Goal: Complete application form

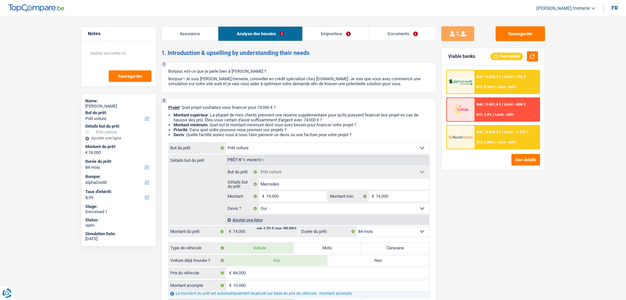
select select "car"
select select "84"
select select "alphacredit"
select select "car"
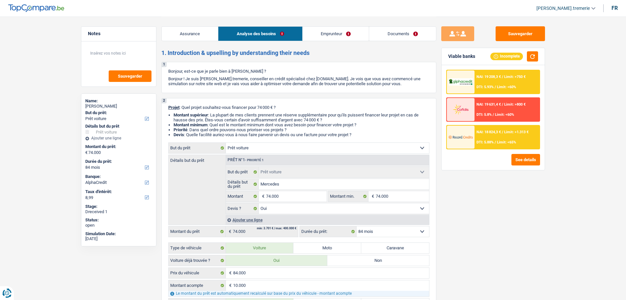
select select "car"
select select "yes"
select select "84"
select select "independent"
select select "netSalary"
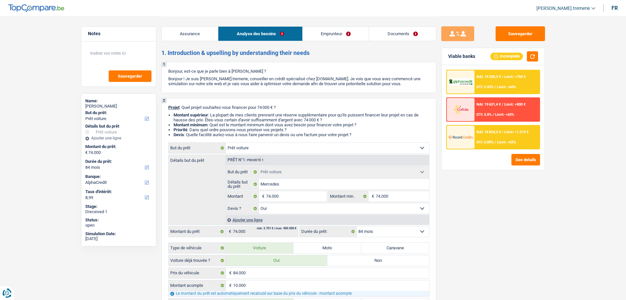
select select "familyAllowances"
select select "ownerWithoutMortgage"
select select "car"
select select "yes"
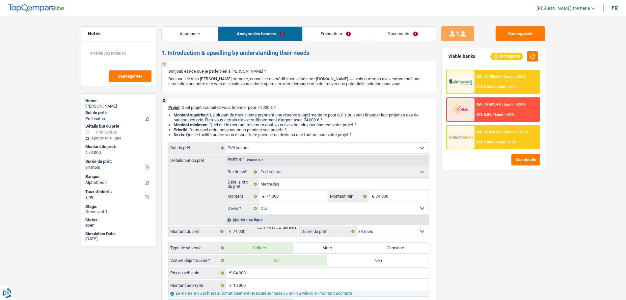
select select "84"
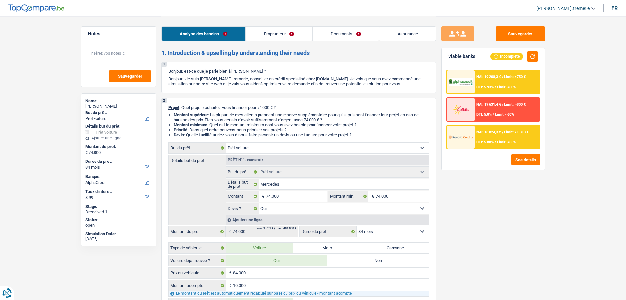
click at [292, 28] on link "Emprunteur" at bounding box center [279, 34] width 66 height 14
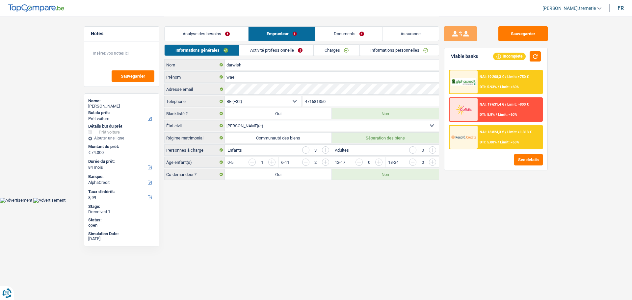
click at [288, 51] on link "Activité professionnelle" at bounding box center [276, 50] width 74 height 11
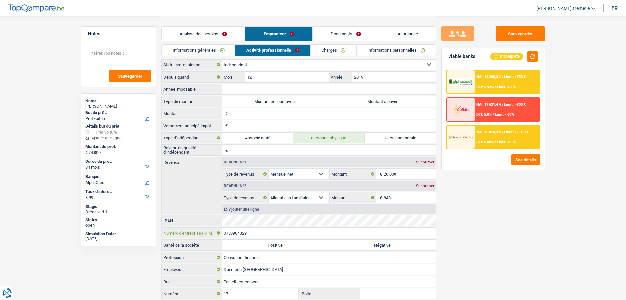
click at [236, 232] on input "0738904329" at bounding box center [329, 233] width 214 height 11
click at [360, 42] on div "Analyse des besoins Emprunteur Documents Assurance" at bounding box center [298, 30] width 275 height 28
click at [349, 36] on link "Documents" at bounding box center [345, 34] width 67 height 14
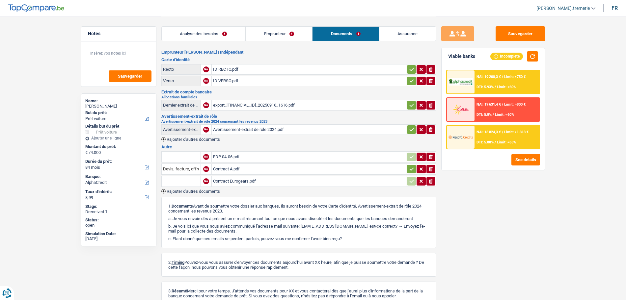
click at [245, 132] on div "Avertissement-extrait de rôle 2024.pdf" at bounding box center [309, 130] width 192 height 10
